Goal: Communication & Community: Share content

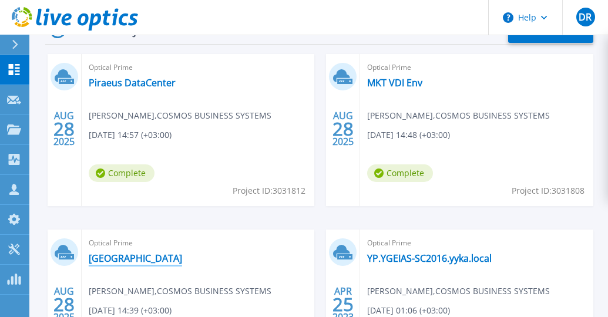
scroll to position [294, 0]
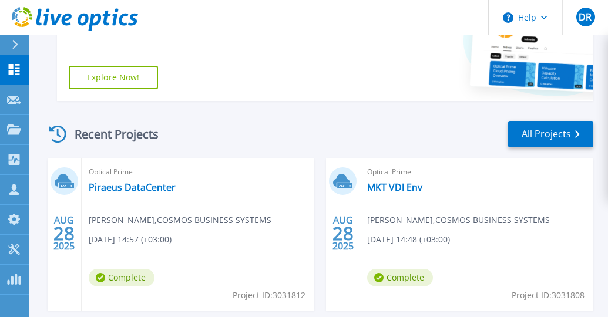
drag, startPoint x: 143, startPoint y: 186, endPoint x: 205, endPoint y: 210, distance: 66.7
click at [205, 210] on div "Optical Prime Piraeus DataCenter Dimitris Raptis , COSMOS BUSINESS SYSTEMS 08/2…" at bounding box center [198, 235] width 233 height 152
click at [150, 188] on link "Piraeus DataCenter" at bounding box center [132, 187] width 87 height 12
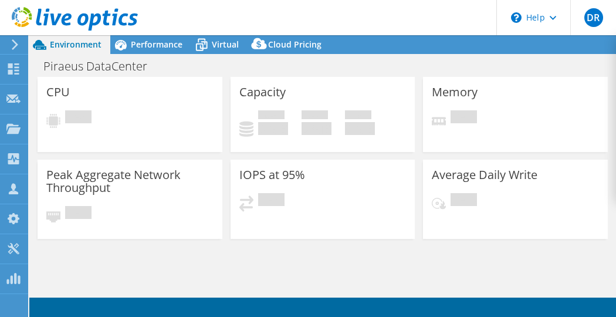
select select "EUFrankfurt"
select select "EUR"
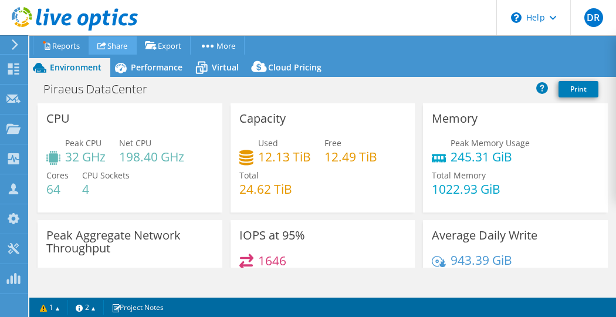
click at [125, 49] on link "Share" at bounding box center [113, 45] width 48 height 18
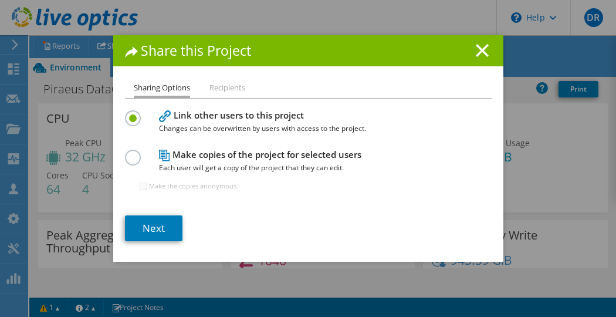
drag, startPoint x: 271, startPoint y: 39, endPoint x: 289, endPoint y: 43, distance: 19.4
click at [289, 43] on div "Share this Project" at bounding box center [308, 50] width 390 height 31
click at [158, 228] on link "Next" at bounding box center [154, 228] width 58 height 26
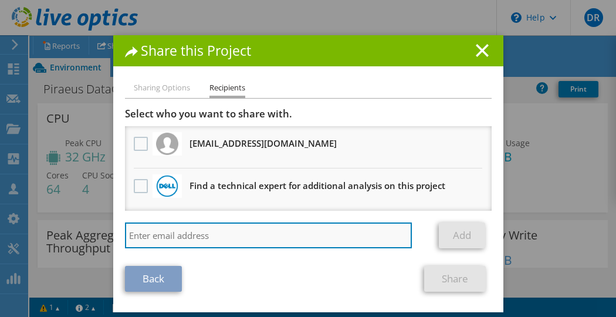
click at [160, 234] on input "search" at bounding box center [269, 236] width 288 height 26
paste input "Aggelakopoulos, Konstantinos <Konstantinos.Aggelakopoulos@dell.com>"
type input "Aggelakopoulos, Konstantinos <Konstantinos.Aggelakopoulos@dell.com>"
drag, startPoint x: 232, startPoint y: 235, endPoint x: 63, endPoint y: 237, distance: 169.7
click at [63, 237] on div "Share this Project Sharing Options Recipients Link other users to this project …" at bounding box center [308, 158] width 616 height 247
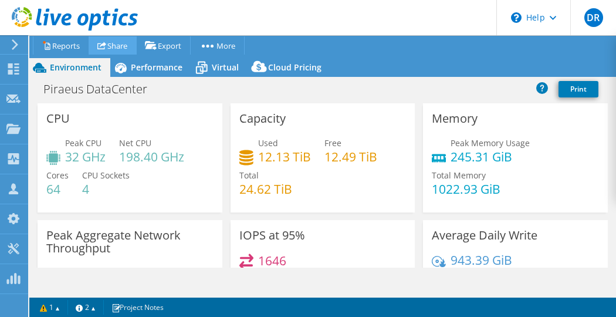
click at [113, 46] on link "Share" at bounding box center [113, 45] width 48 height 18
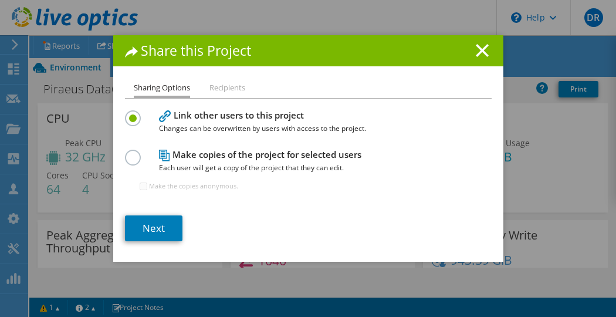
click at [477, 46] on icon at bounding box center [482, 50] width 13 height 13
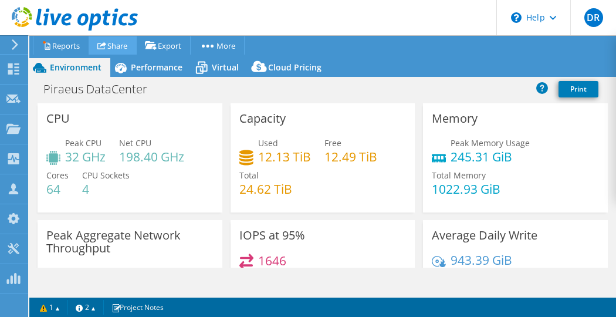
click at [113, 51] on link "Share" at bounding box center [113, 45] width 48 height 18
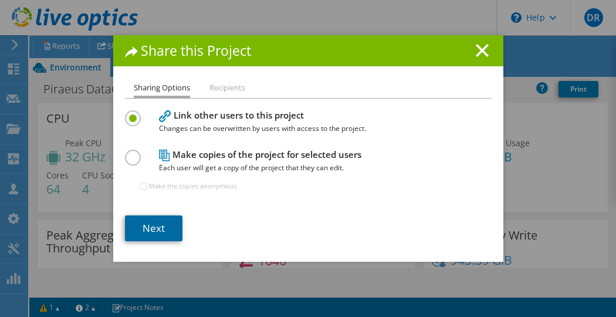
click at [150, 226] on link "Next" at bounding box center [154, 228] width 58 height 26
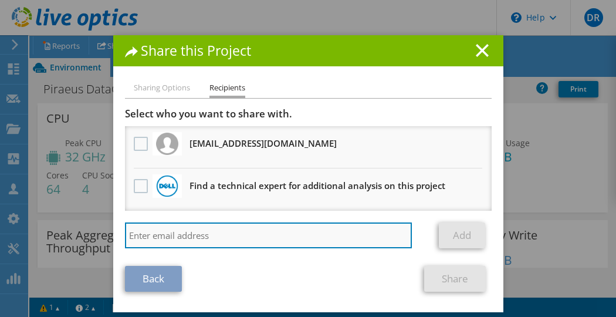
click at [144, 234] on input "search" at bounding box center [269, 236] width 288 height 26
paste input "[PERSON_NAME][EMAIL_ADDRESS][PERSON_NAME][DOMAIN_NAME]"
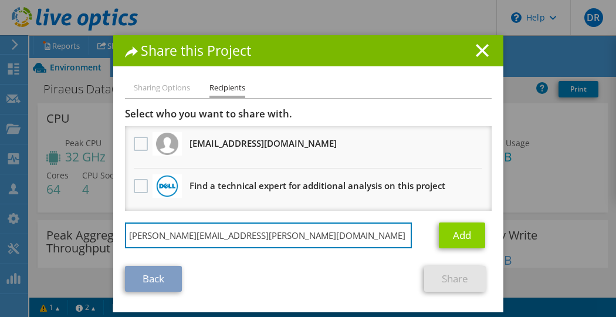
type input "[PERSON_NAME][EMAIL_ADDRESS][PERSON_NAME][DOMAIN_NAME]"
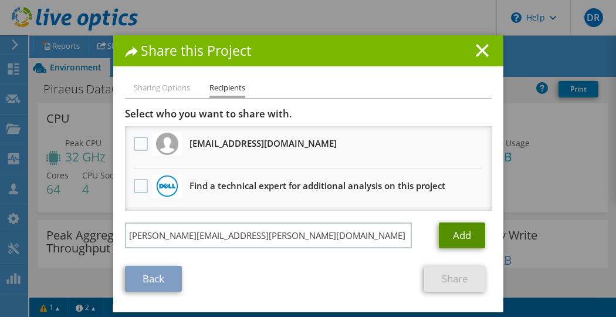
click at [455, 237] on link "Add" at bounding box center [462, 236] width 46 height 26
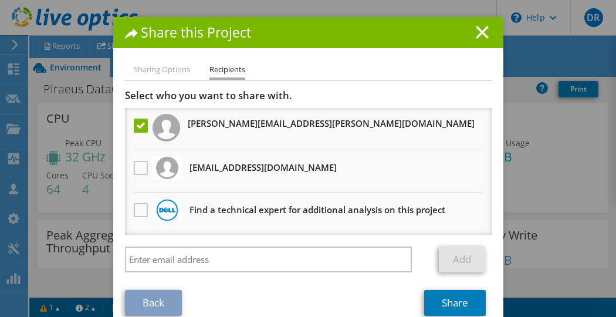
scroll to position [37, 0]
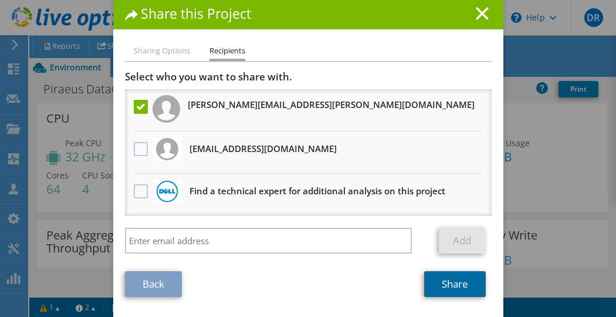
click at [452, 279] on link "Share" at bounding box center [455, 284] width 62 height 26
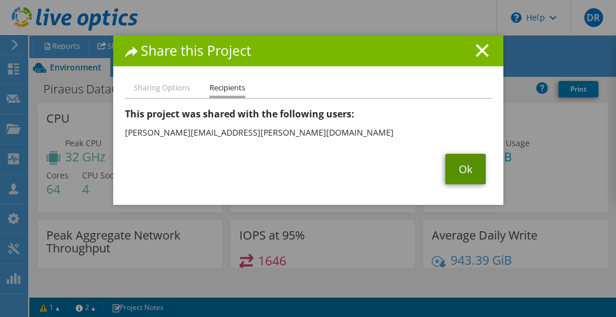
click at [466, 168] on link "Ok" at bounding box center [466, 169] width 41 height 31
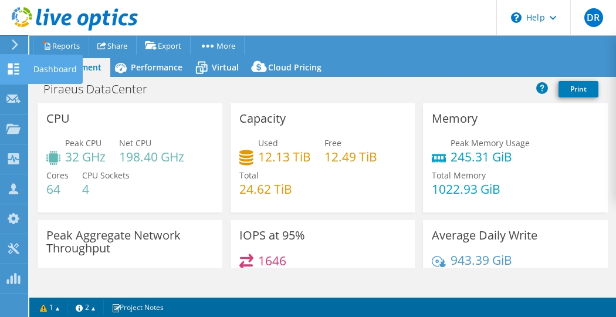
click at [11, 72] on use at bounding box center [13, 68] width 11 height 11
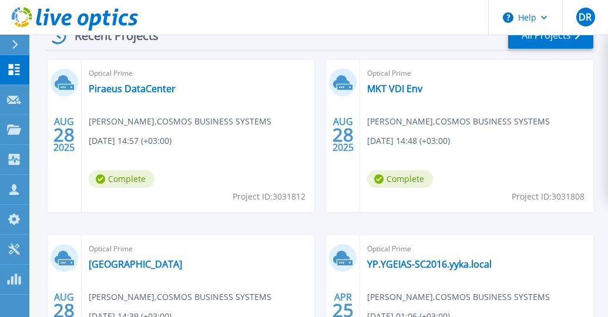
scroll to position [411, 0]
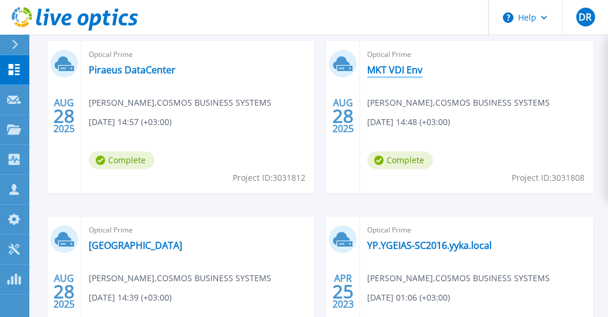
click at [402, 65] on link "MKT VDI Env" at bounding box center [394, 70] width 55 height 12
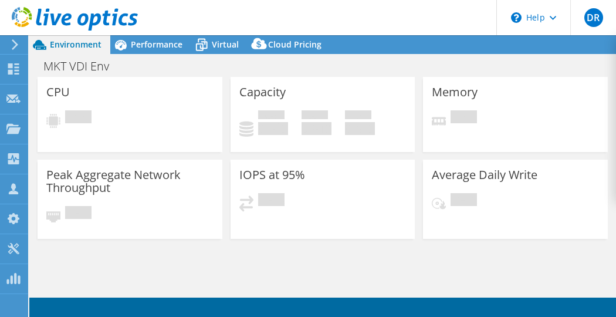
select select "EUFrankfurt"
select select "EUR"
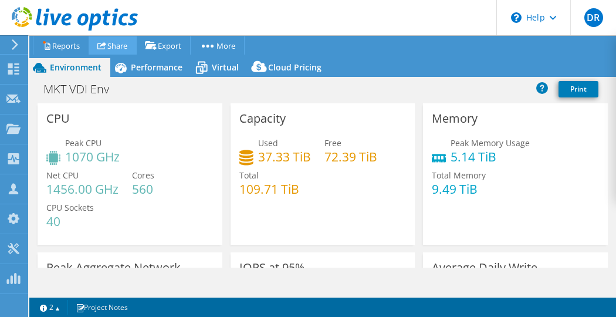
click at [117, 49] on link "Share" at bounding box center [113, 45] width 48 height 18
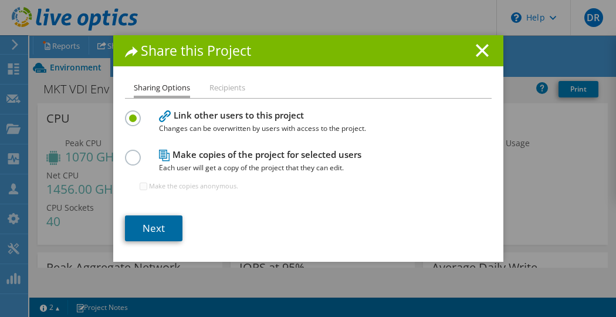
click at [151, 231] on link "Next" at bounding box center [154, 228] width 58 height 26
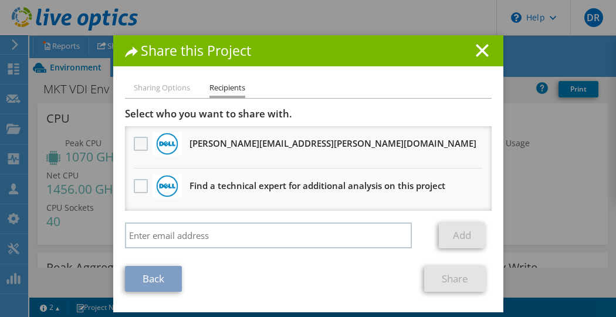
click at [134, 141] on label at bounding box center [142, 144] width 17 height 14
click at [0, 0] on input "checkbox" at bounding box center [0, 0] width 0 height 0
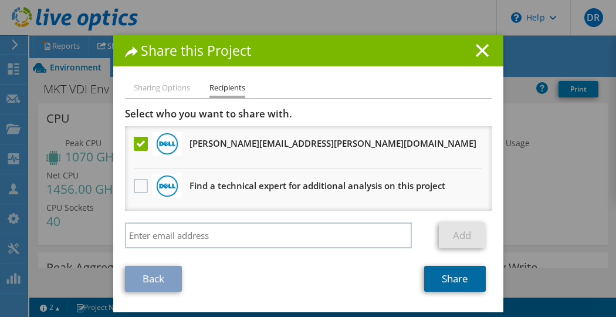
click at [437, 281] on link "Share" at bounding box center [455, 279] width 62 height 26
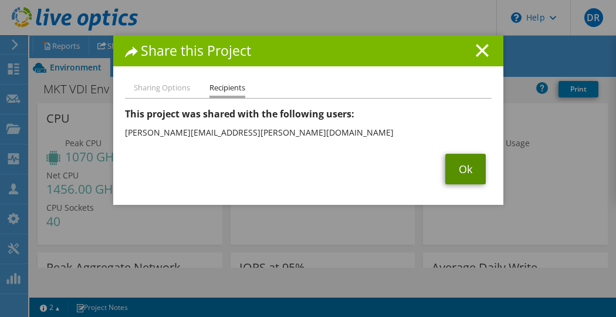
click at [477, 169] on link "Ok" at bounding box center [466, 169] width 41 height 31
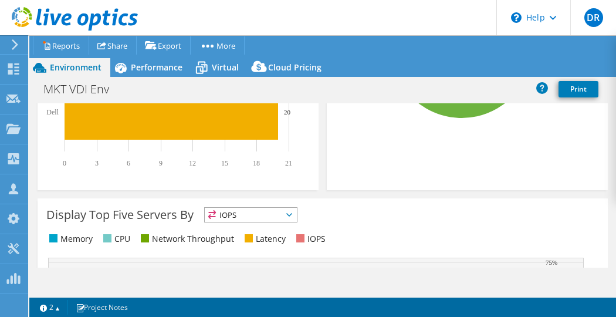
scroll to position [235, 0]
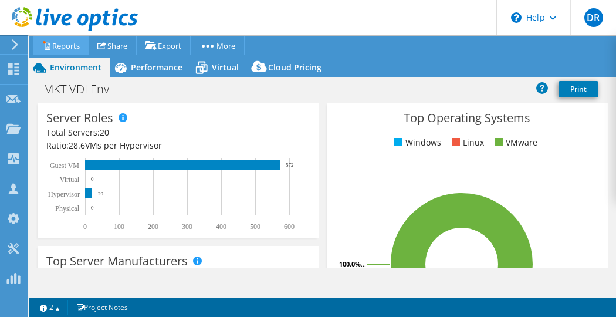
click at [68, 51] on link "Reports" at bounding box center [61, 45] width 56 height 18
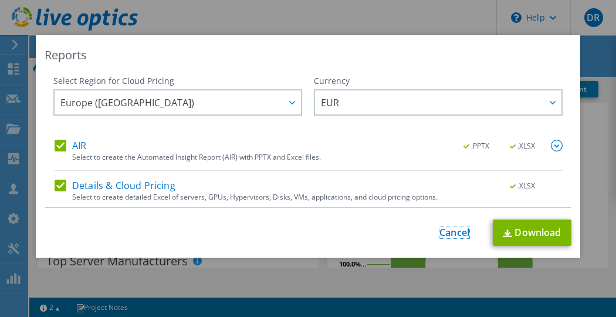
click at [440, 231] on link "Cancel" at bounding box center [455, 232] width 30 height 11
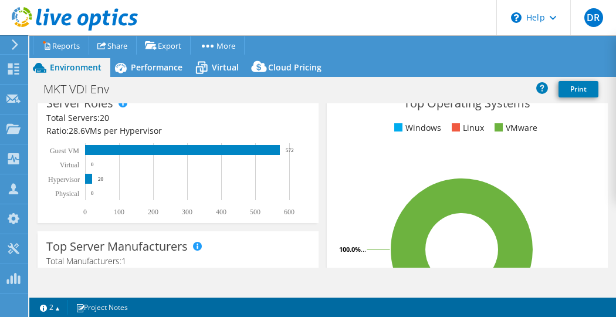
scroll to position [176, 0]
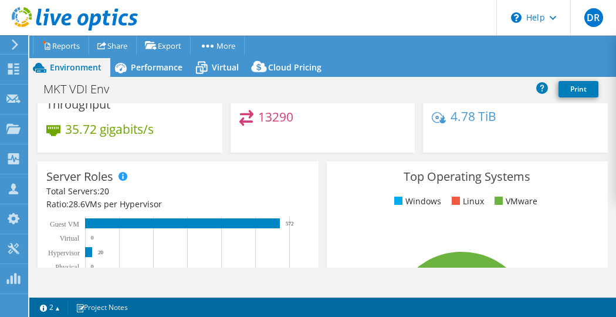
click at [95, 140] on div "35.72 gigabits/s" at bounding box center [129, 135] width 167 height 25
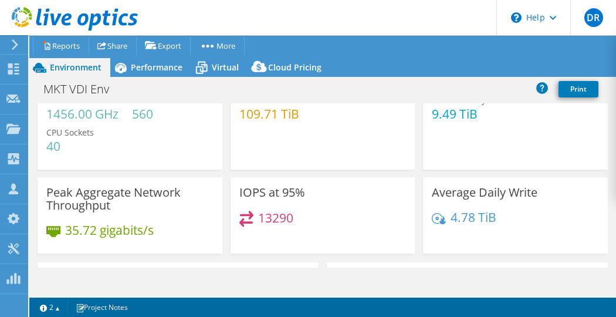
scroll to position [0, 0]
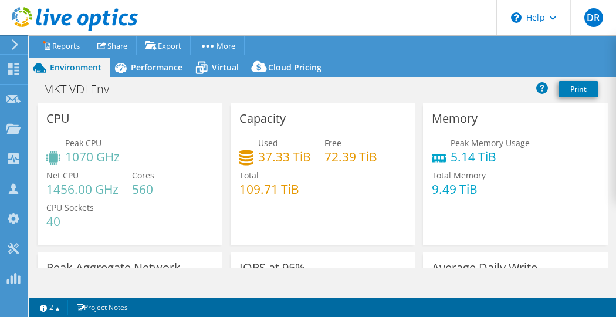
click at [90, 152] on h4 "1070 GHz" at bounding box center [92, 156] width 55 height 13
click at [136, 73] on span "Performance" at bounding box center [157, 67] width 52 height 11
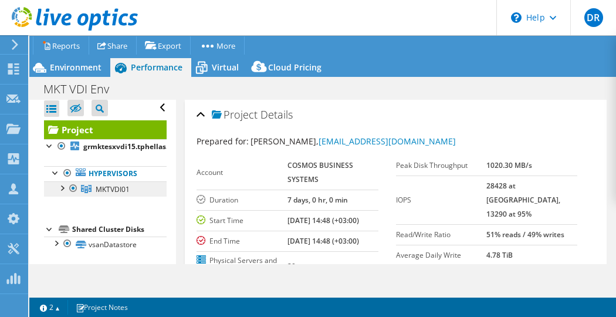
scroll to position [5, 0]
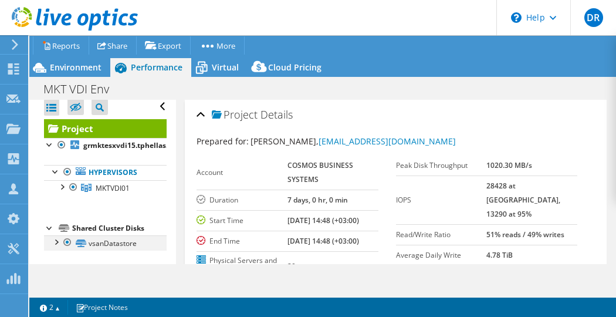
click at [56, 240] on div at bounding box center [56, 241] width 12 height 12
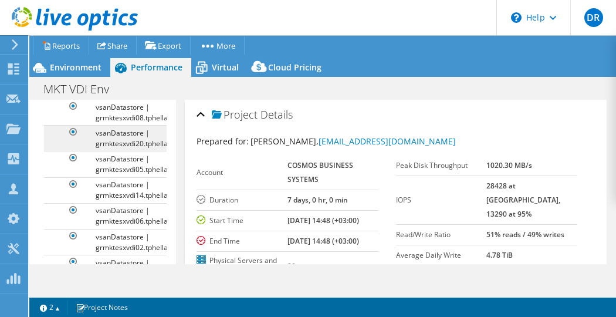
scroll to position [0, 0]
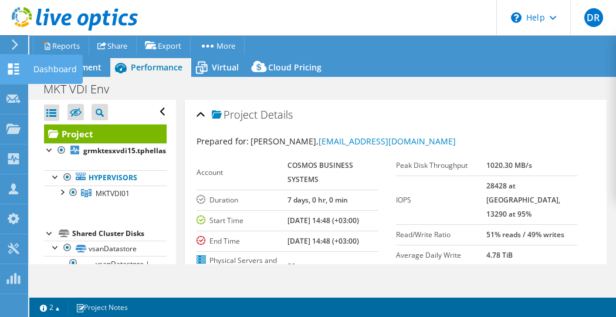
click at [14, 68] on icon at bounding box center [13, 68] width 14 height 11
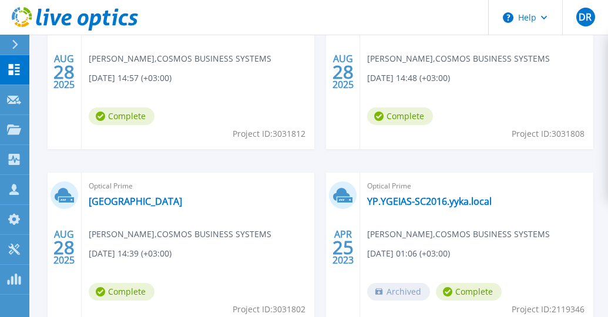
scroll to position [470, 0]
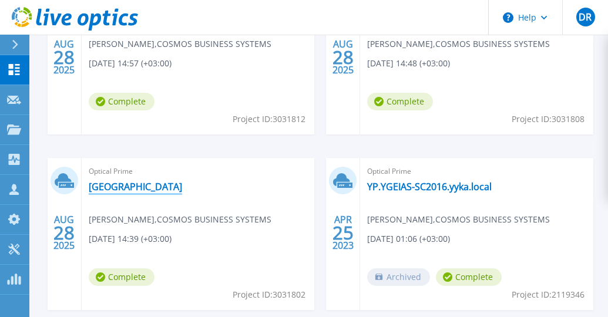
click at [119, 186] on link "[GEOGRAPHIC_DATA]" at bounding box center [135, 187] width 93 height 12
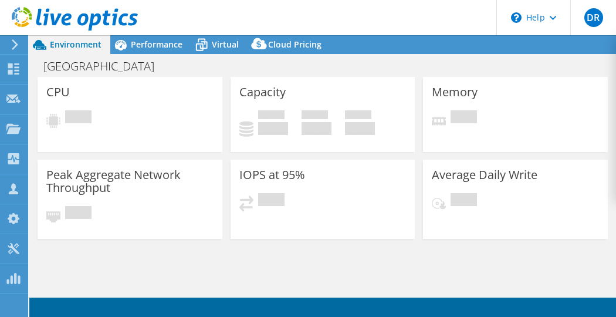
select select "USD"
select select "EUFrankfurt"
select select "EUR"
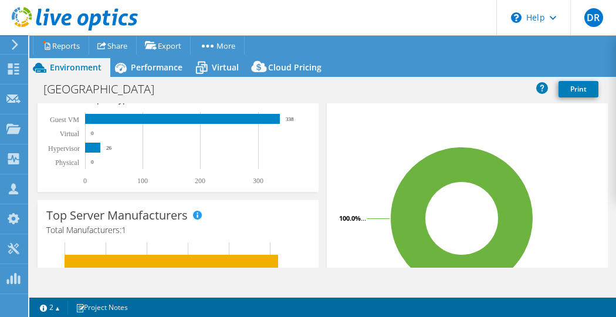
scroll to position [59, 0]
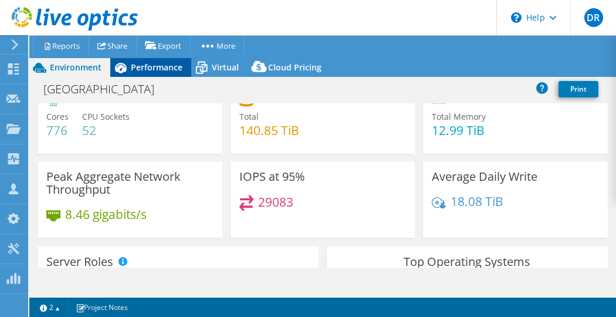
click at [161, 68] on span "Performance" at bounding box center [157, 67] width 52 height 11
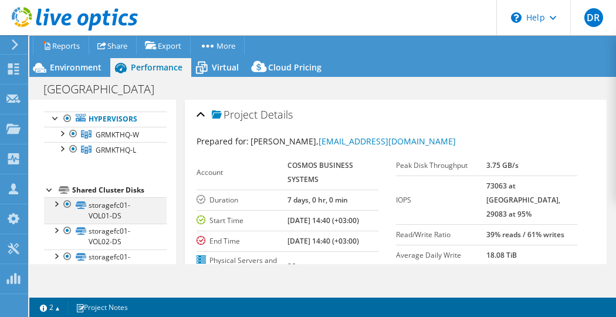
click at [55, 201] on div at bounding box center [56, 203] width 12 height 12
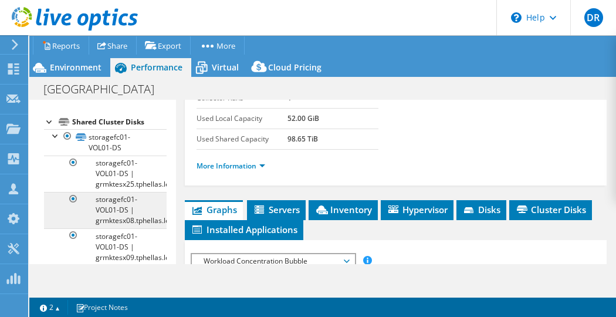
scroll to position [117, 0]
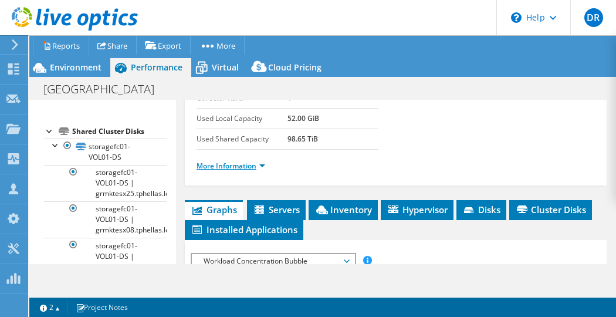
click at [231, 163] on link "More Information" at bounding box center [231, 166] width 69 height 10
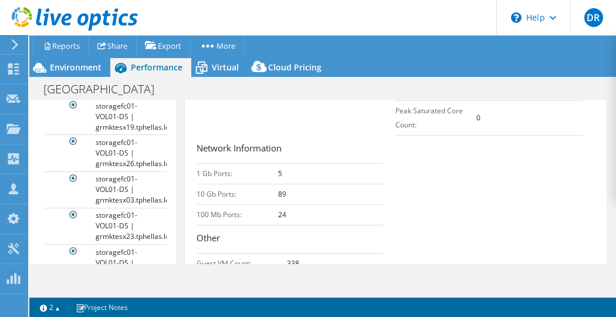
scroll to position [704, 0]
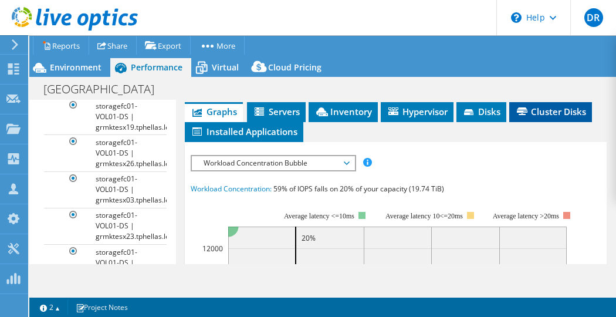
click at [557, 106] on span "Cluster Disks" at bounding box center [550, 112] width 71 height 12
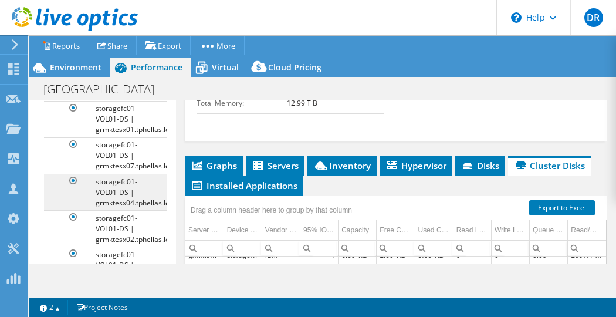
scroll to position [587, 0]
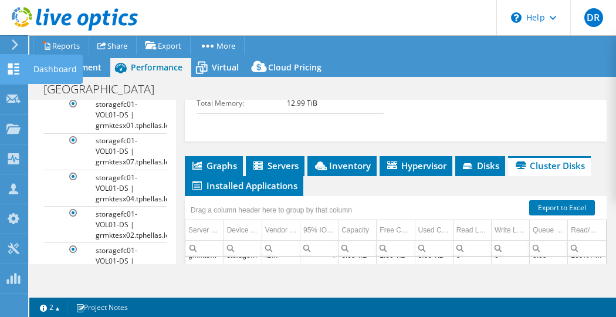
click at [12, 63] on icon at bounding box center [13, 68] width 14 height 11
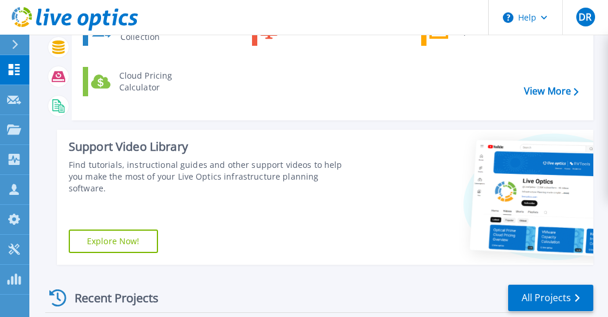
scroll to position [352, 0]
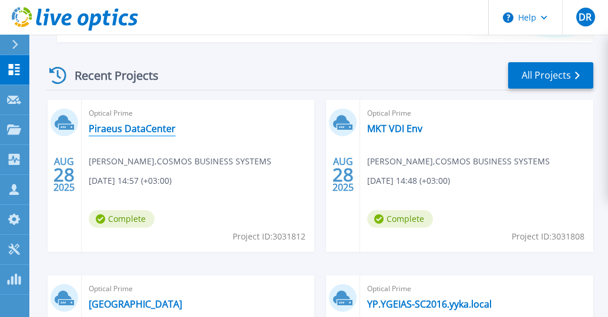
click at [113, 133] on link "Piraeus DataCenter" at bounding box center [132, 129] width 87 height 12
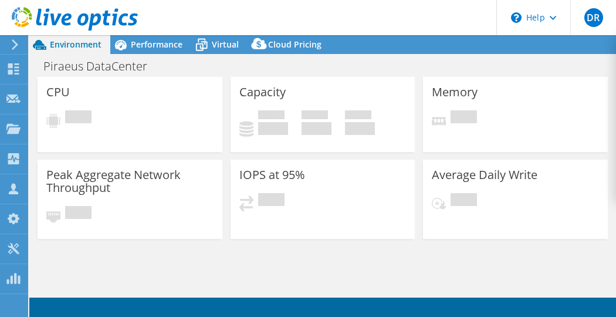
select select "EUFrankfurt"
select select "EUR"
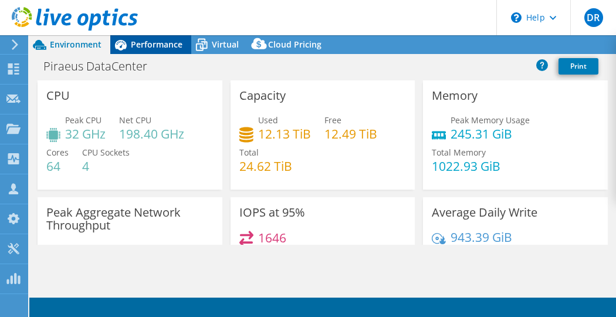
click at [152, 50] on span "Performance" at bounding box center [157, 44] width 52 height 11
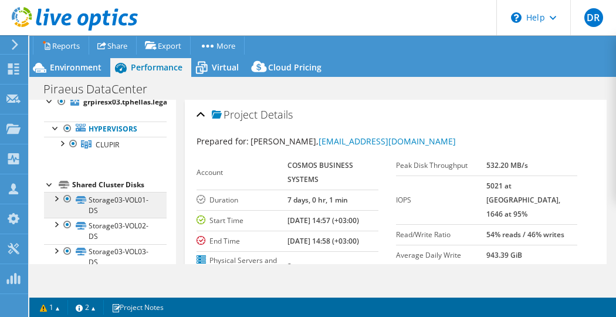
scroll to position [59, 0]
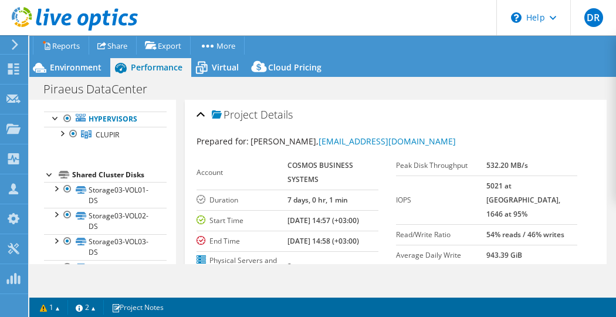
click at [92, 173] on div "Shared Cluster Disks" at bounding box center [119, 175] width 95 height 14
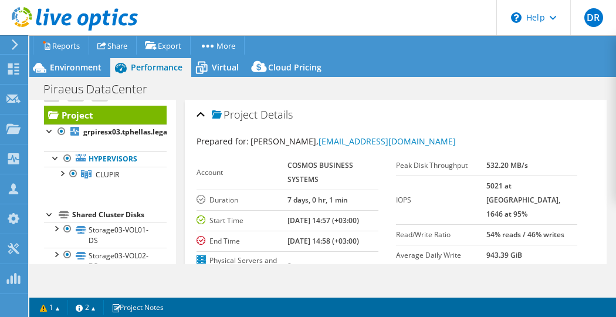
scroll to position [0, 0]
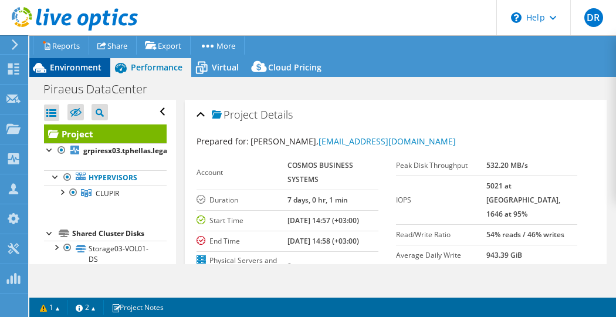
click at [77, 64] on span "Environment" at bounding box center [76, 67] width 52 height 11
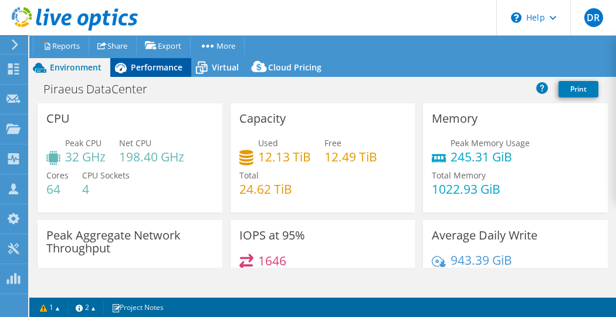
click at [159, 75] on div "Performance" at bounding box center [150, 67] width 81 height 19
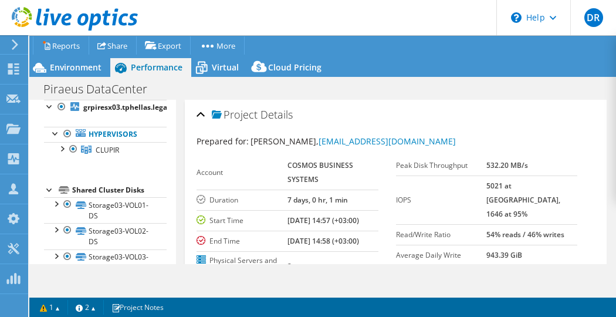
scroll to position [93, 0]
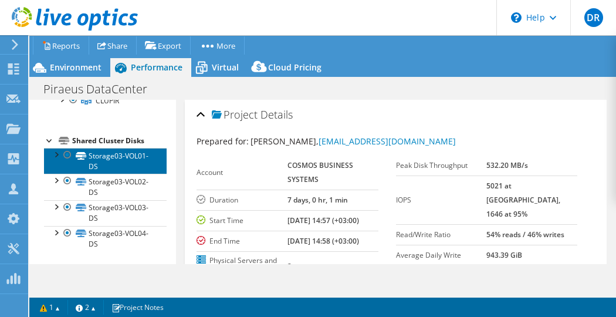
click at [106, 154] on link "Storage03-VOL01-DS" at bounding box center [105, 161] width 123 height 26
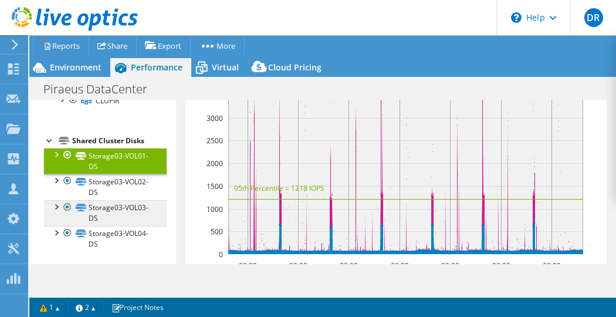
scroll to position [437, 0]
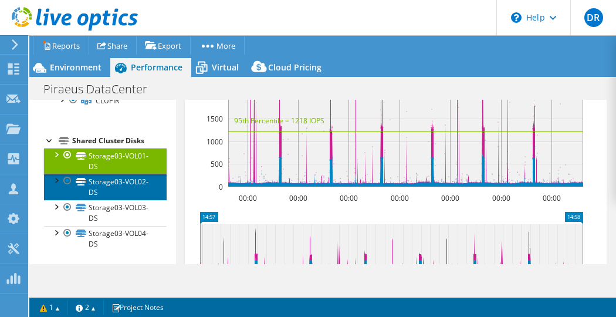
click at [95, 186] on link "Storage03-VOL02-DS" at bounding box center [105, 187] width 123 height 26
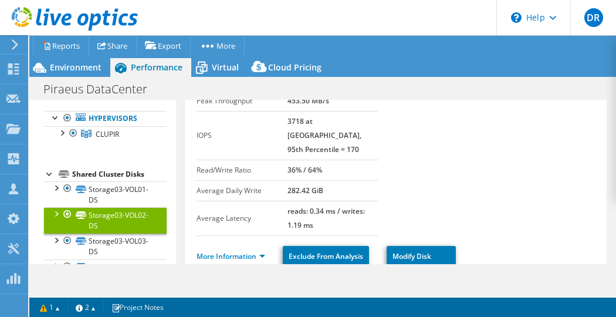
scroll to position [0, 0]
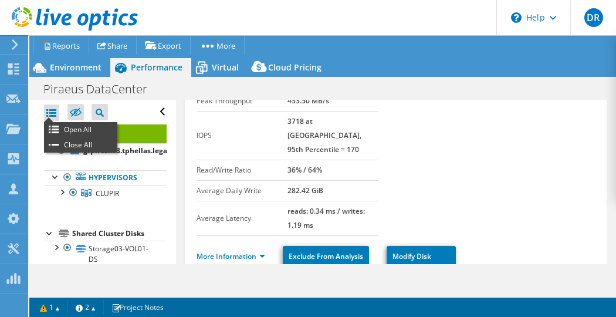
click at [55, 113] on div at bounding box center [51, 113] width 15 height 16
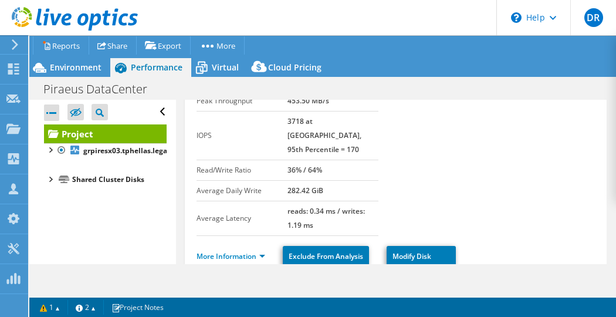
click at [56, 113] on div at bounding box center [51, 113] width 15 height 16
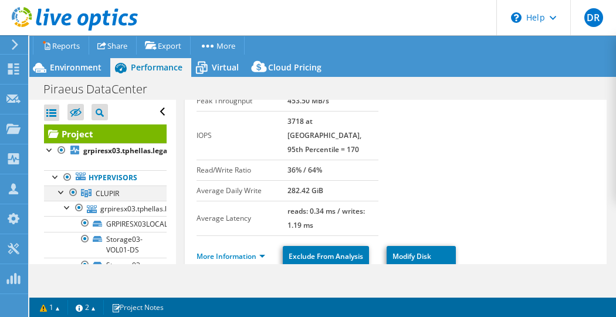
scroll to position [59, 0]
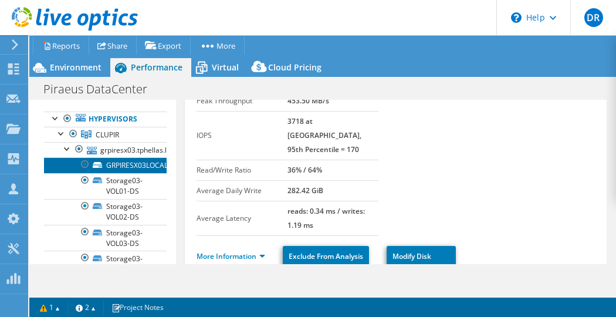
click at [114, 161] on link "GRPIRESX03LOCAL" at bounding box center [105, 164] width 123 height 15
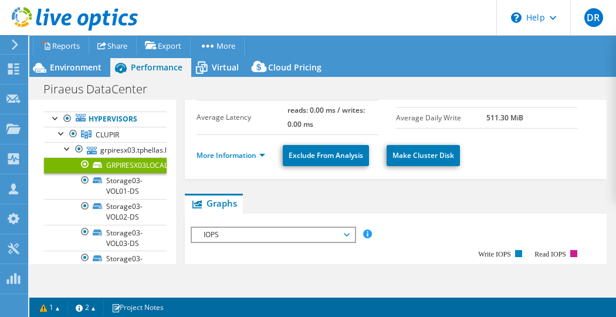
scroll to position [0, 0]
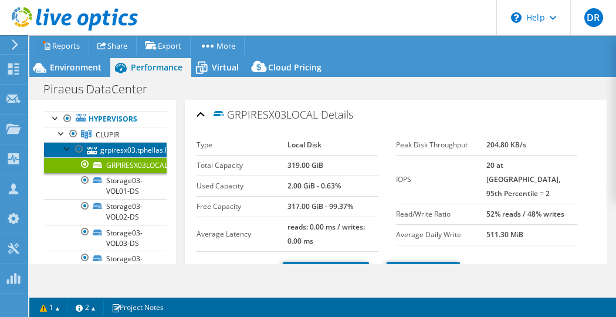
click at [96, 147] on icon at bounding box center [92, 151] width 10 height 8
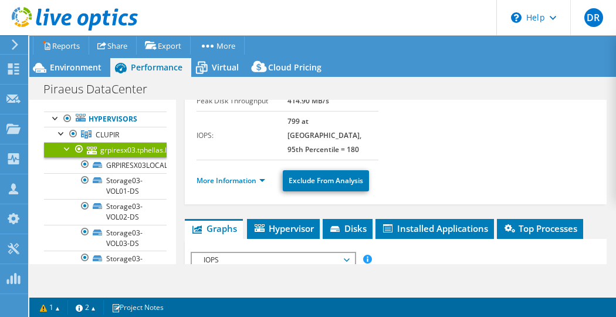
scroll to position [176, 0]
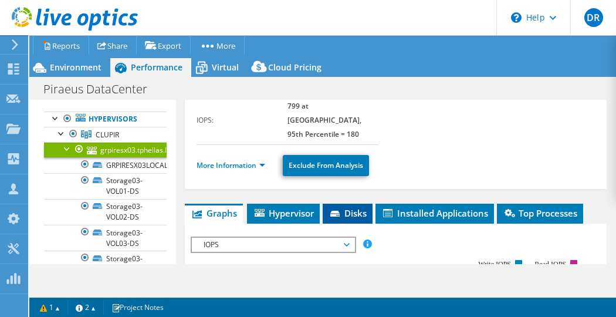
click at [344, 207] on span "Disks" at bounding box center [348, 213] width 38 height 12
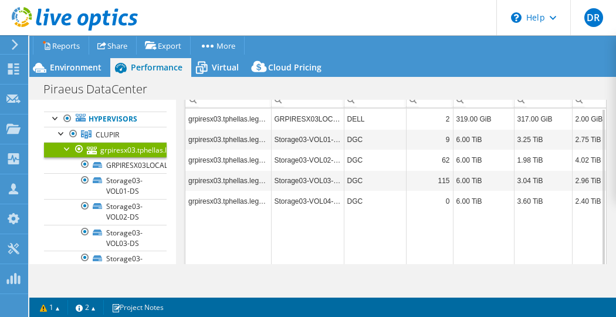
scroll to position [294, 0]
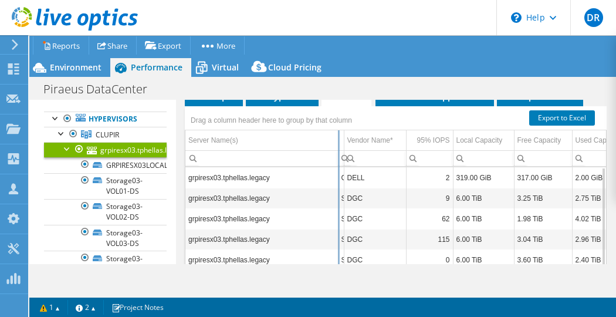
drag, startPoint x: 271, startPoint y: 123, endPoint x: 361, endPoint y: 132, distance: 90.8
click at [361, 132] on div "Drag a column header here to group by that column Server Name(s) Device Name Ve…" at bounding box center [396, 231] width 422 height 250
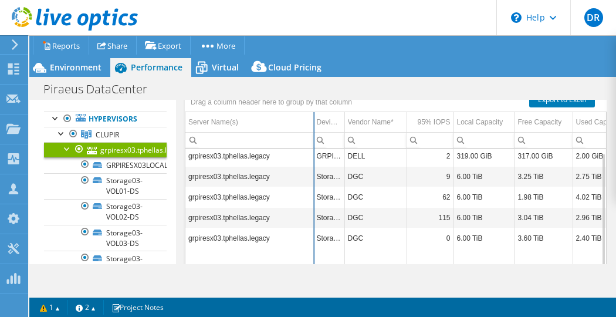
scroll to position [0, 0]
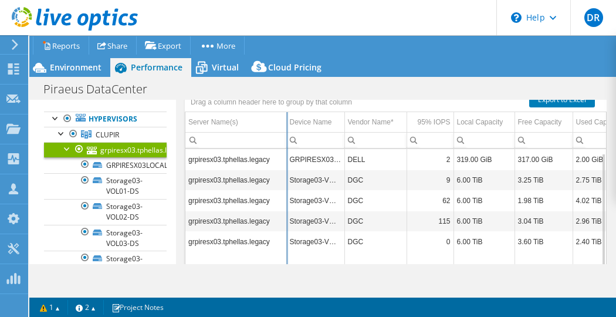
drag, startPoint x: 338, startPoint y: 106, endPoint x: 286, endPoint y: 111, distance: 51.9
click at [286, 111] on div "Drag a column header here to group by that column Server Name(s) Device Name Ve…" at bounding box center [396, 213] width 422 height 250
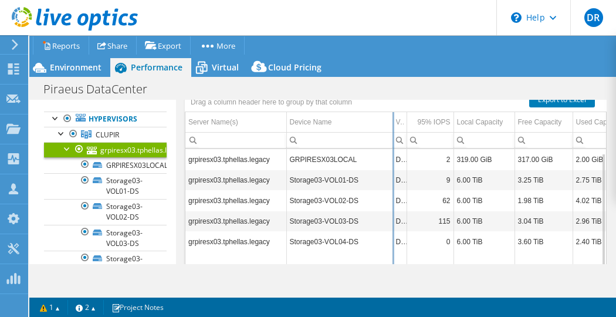
drag, startPoint x: 344, startPoint y: 106, endPoint x: 392, endPoint y: 122, distance: 50.7
click at [392, 122] on div "Drag a column header here to group by that column Server Name(s) Device Name Ve…" at bounding box center [396, 213] width 422 height 250
click at [323, 149] on td "GRPIRESX03LOCAL" at bounding box center [339, 159] width 106 height 21
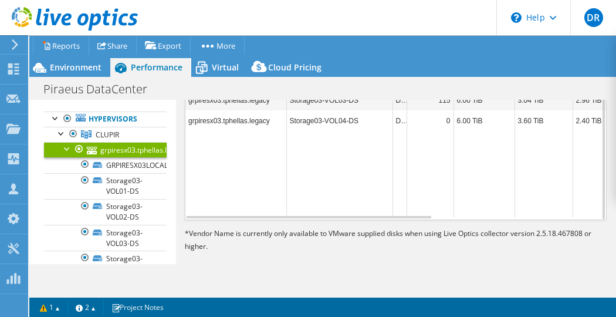
scroll to position [253, 0]
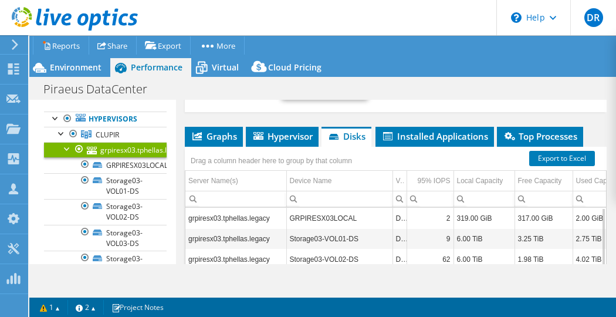
click at [299, 208] on td "GRPIRESX03LOCAL" at bounding box center [339, 218] width 106 height 21
click at [536, 130] on span "Top Processes" at bounding box center [540, 136] width 75 height 12
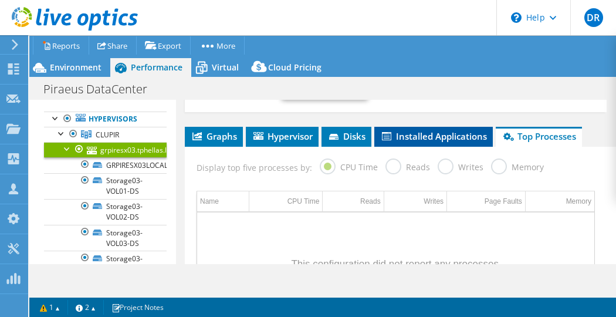
click at [414, 128] on li "Installed Applications" at bounding box center [434, 137] width 119 height 20
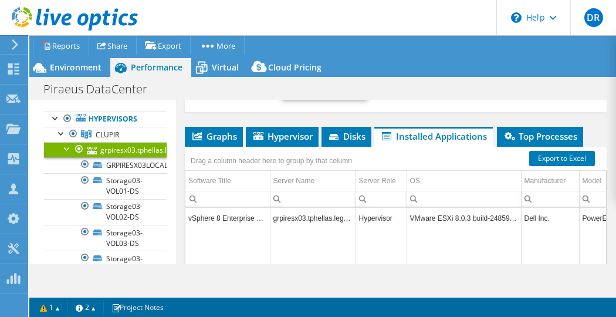
click at [529, 208] on td "Dell Inc." at bounding box center [550, 218] width 58 height 21
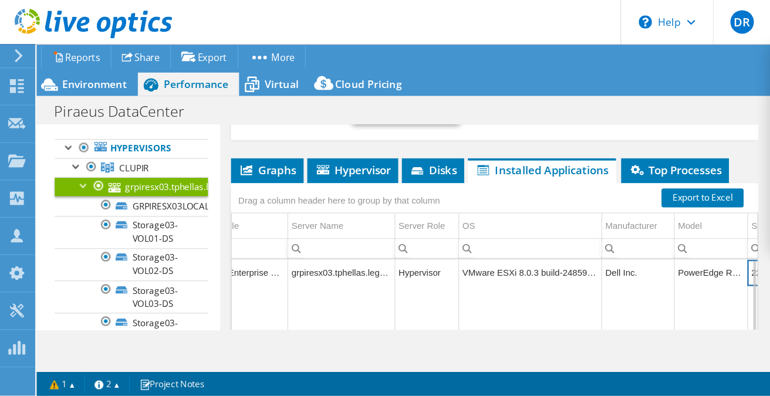
scroll to position [0, 91]
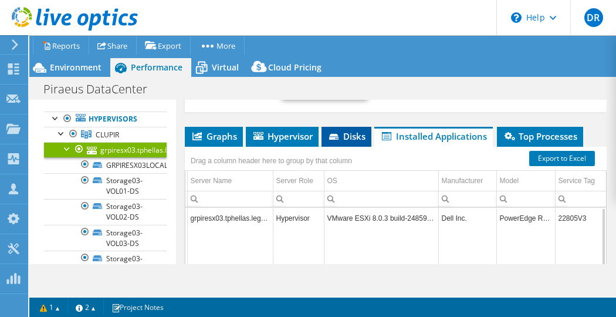
click at [352, 130] on span "Disks" at bounding box center [347, 136] width 38 height 12
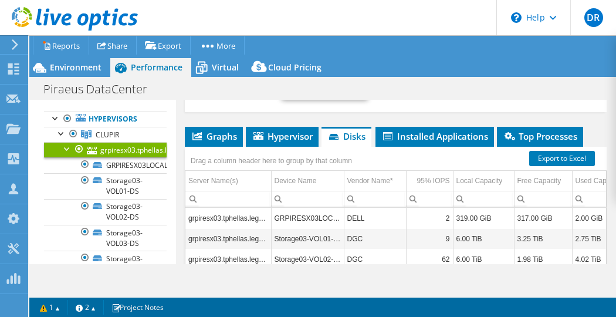
click at [349, 208] on td "DELL" at bounding box center [375, 218] width 62 height 21
click at [322, 208] on td "GRPIRESX03LOCAL" at bounding box center [307, 218] width 73 height 21
click at [207, 208] on td "grpiresx03.tphellas.legacy" at bounding box center [229, 218] width 86 height 21
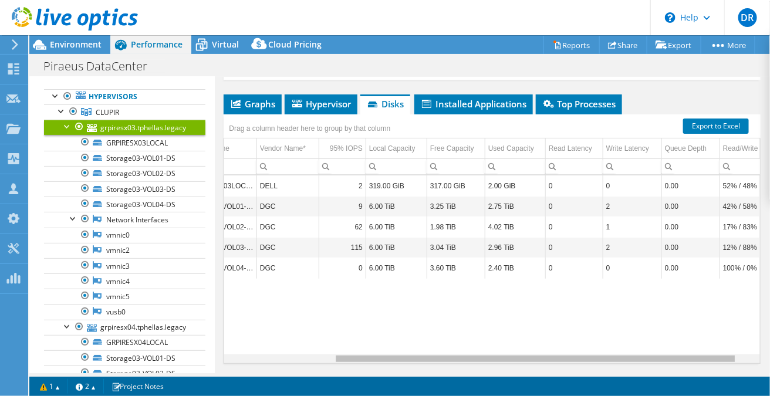
scroll to position [0, 0]
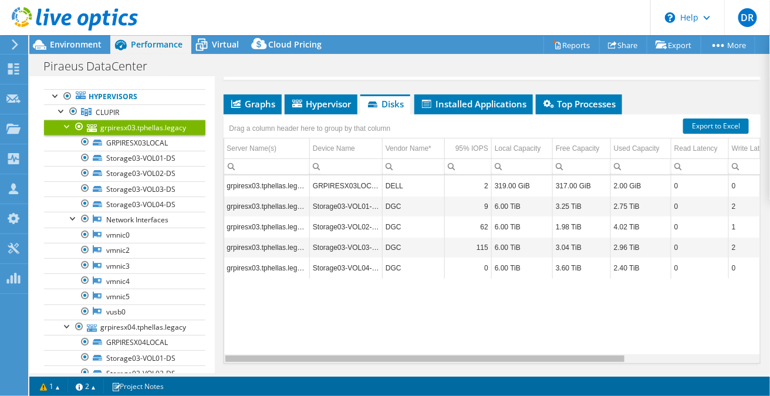
drag, startPoint x: 417, startPoint y: 328, endPoint x: 338, endPoint y: 319, distance: 79.7
click at [338, 316] on body "DR Channel Partner Dimitris Raptis raptisd@cbs.gr COSMOS BUSINESS SYSTEMS My Pr…" at bounding box center [385, 198] width 770 height 396
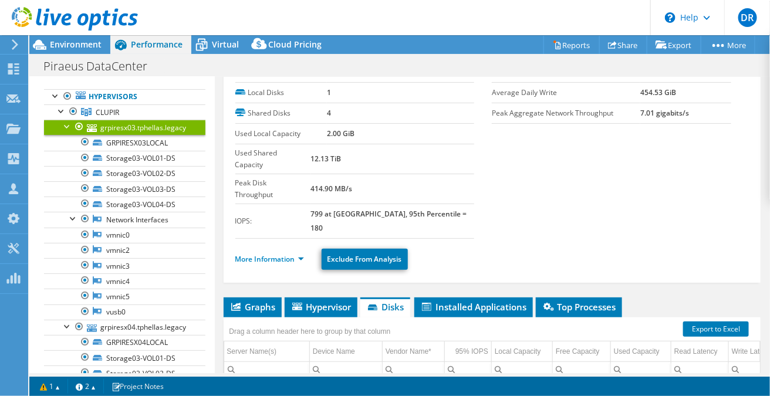
scroll to position [106, 0]
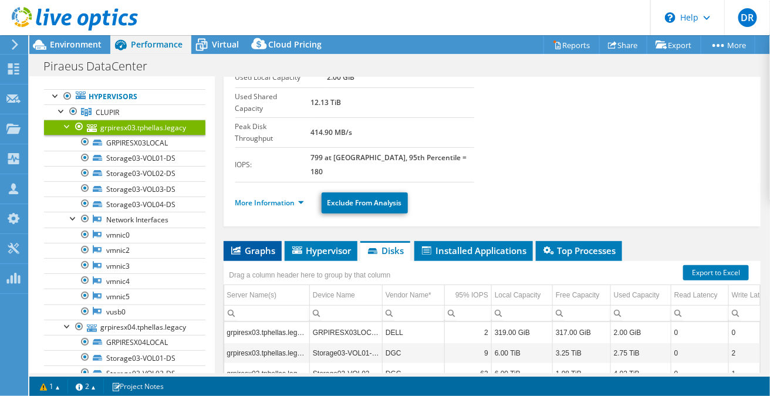
click at [259, 245] on span "Graphs" at bounding box center [253, 251] width 46 height 12
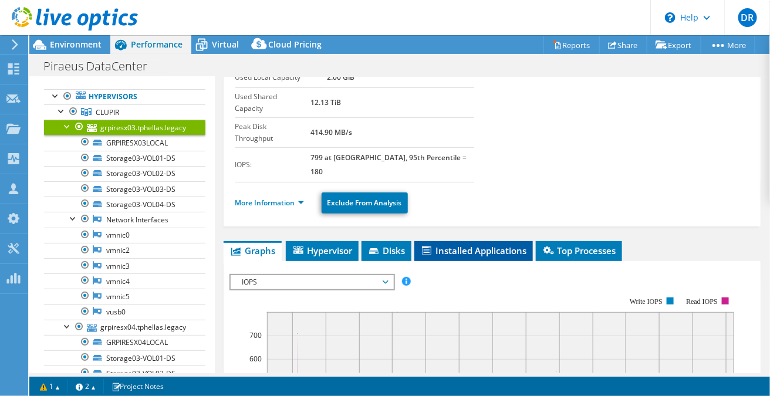
click at [502, 245] on span "Installed Applications" at bounding box center [473, 251] width 107 height 12
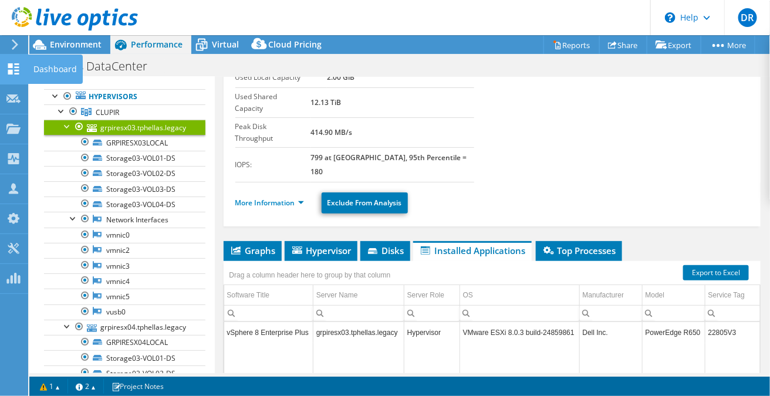
click at [16, 66] on use at bounding box center [13, 68] width 11 height 11
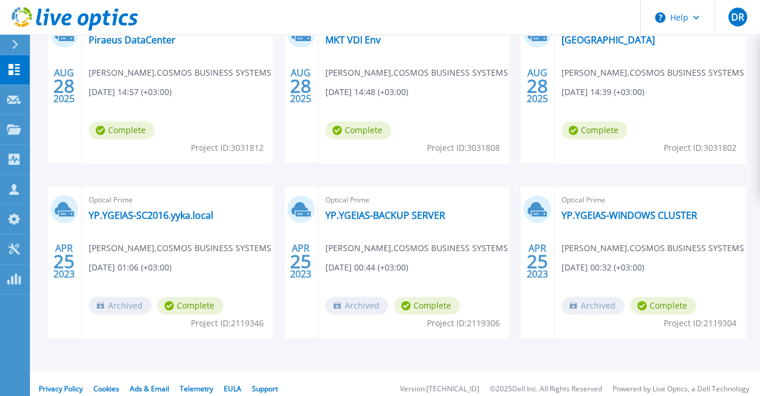
scroll to position [220, 0]
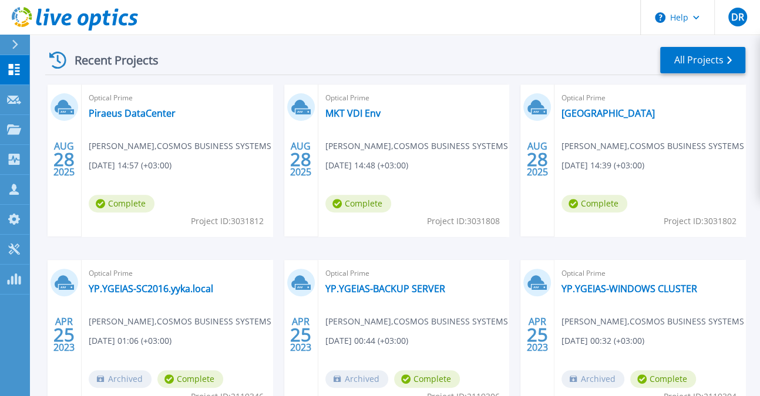
click at [585, 154] on div "Optical Prime MKT Central Site [PERSON_NAME] , COSMOS BUSINESS SYSTEMS [DATE] 1…" at bounding box center [649, 161] width 191 height 152
click at [577, 116] on link "[GEOGRAPHIC_DATA]" at bounding box center [607, 113] width 93 height 12
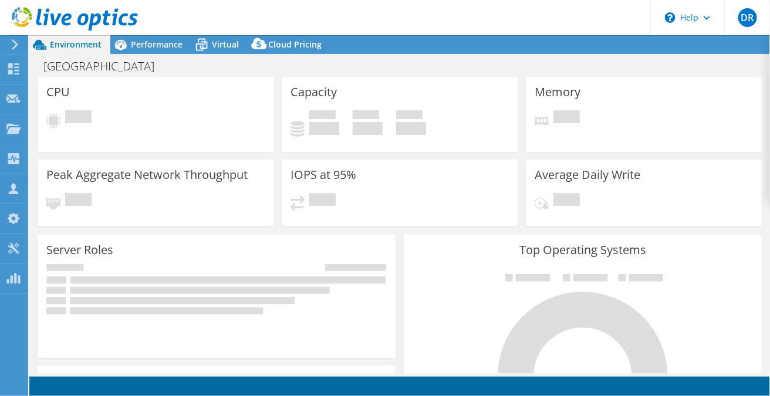
select select "USD"
select select "EUFrankfurt"
select select "EUR"
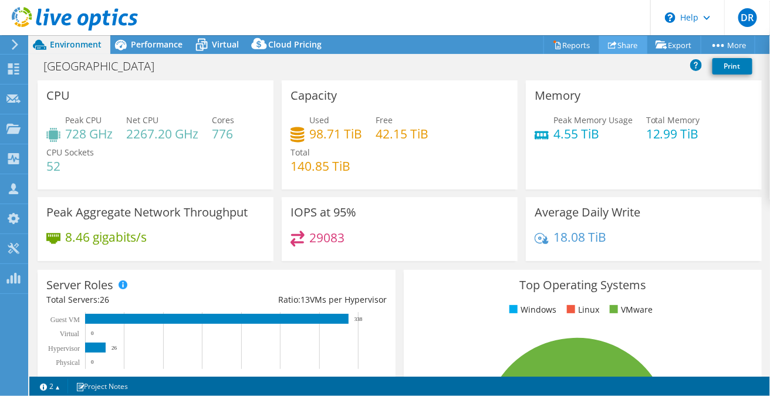
click at [604, 50] on link "Share" at bounding box center [623, 45] width 48 height 18
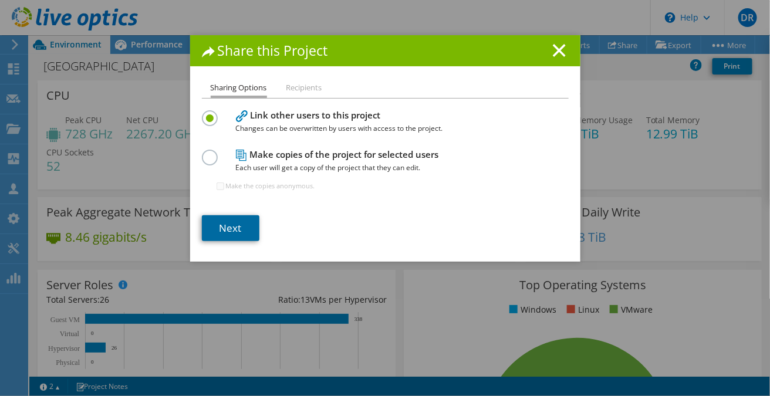
click at [234, 228] on link "Next" at bounding box center [231, 228] width 58 height 26
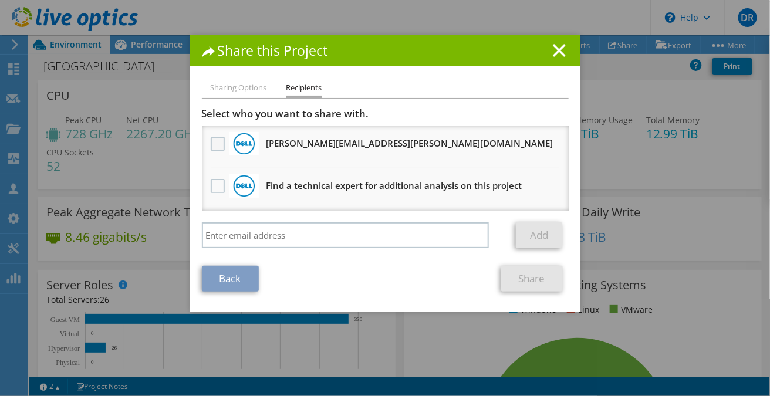
click at [214, 142] on label at bounding box center [219, 144] width 17 height 14
click at [0, 0] on input "checkbox" at bounding box center [0, 0] width 0 height 0
click at [531, 280] on link "Share" at bounding box center [532, 279] width 62 height 26
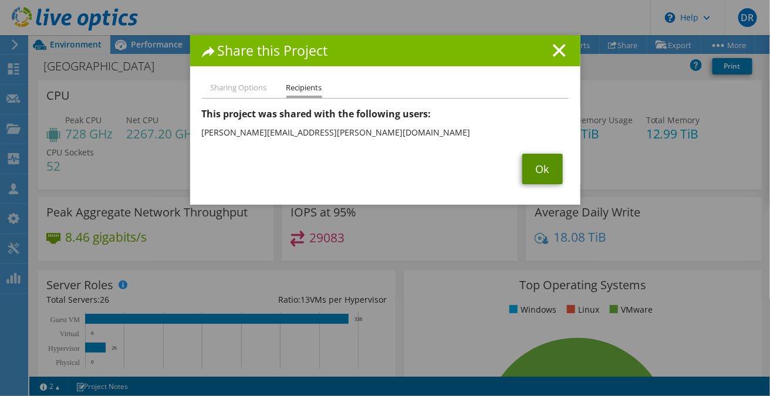
click at [536, 173] on link "Ok" at bounding box center [543, 169] width 41 height 31
